Goal: Navigation & Orientation: Find specific page/section

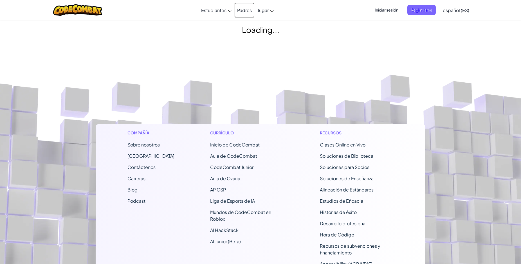
click at [245, 9] on link "Padres" at bounding box center [244, 10] width 20 height 15
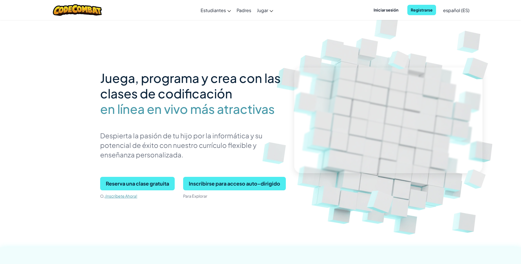
click at [382, 13] on span "Iniciar sesión" at bounding box center [385, 10] width 31 height 10
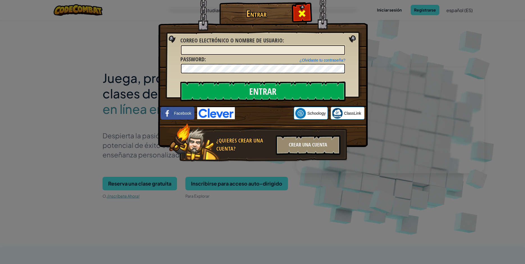
click at [304, 15] on span at bounding box center [302, 13] width 9 height 9
